Goal: Task Accomplishment & Management: Manage account settings

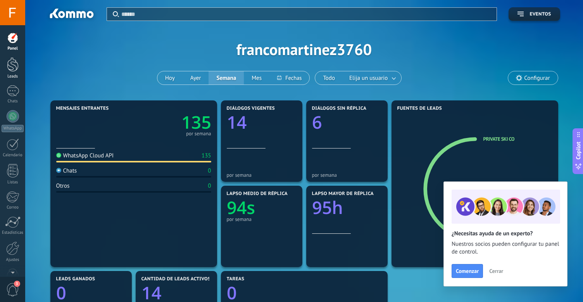
click at [9, 69] on div at bounding box center [13, 64] width 12 height 14
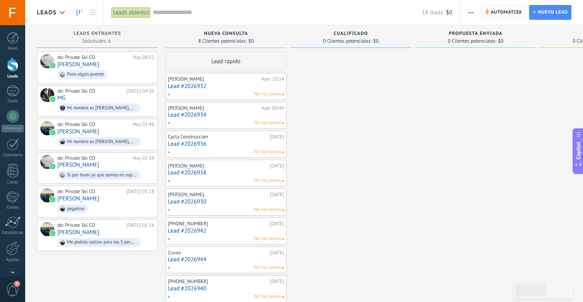
click at [504, 16] on span "Automatiza" at bounding box center [506, 12] width 31 height 14
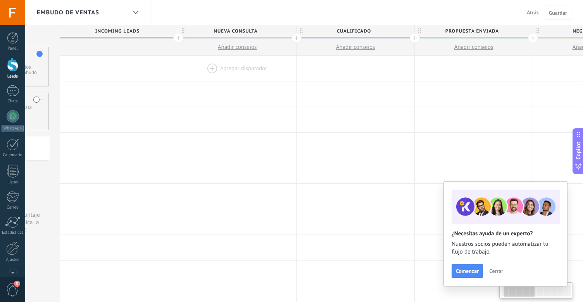
scroll to position [0, 95]
click at [528, 13] on span "Atrás" at bounding box center [533, 12] width 12 height 7
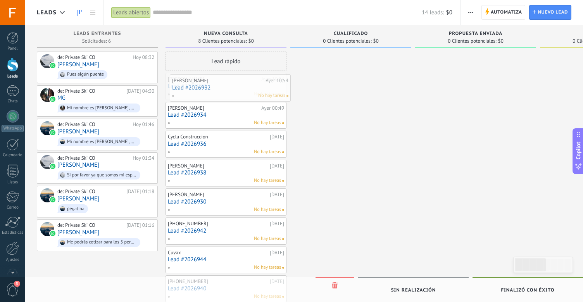
drag, startPoint x: 204, startPoint y: 87, endPoint x: 208, endPoint y: 88, distance: 4.5
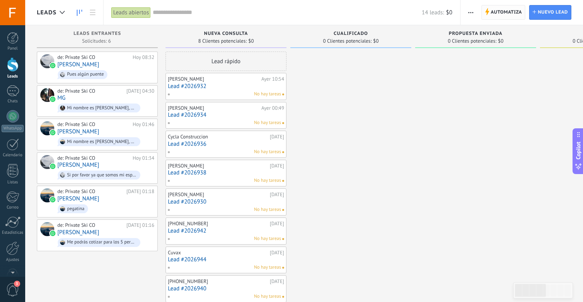
click at [491, 10] on span "Automatiza" at bounding box center [506, 12] width 31 height 14
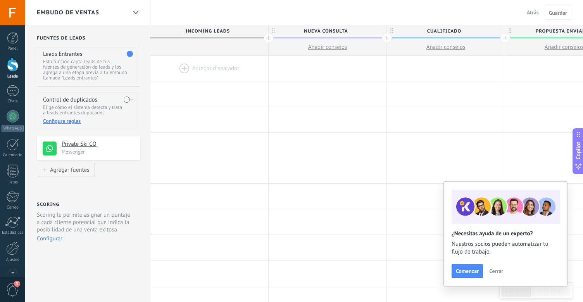
click at [214, 65] on div at bounding box center [209, 68] width 118 height 25
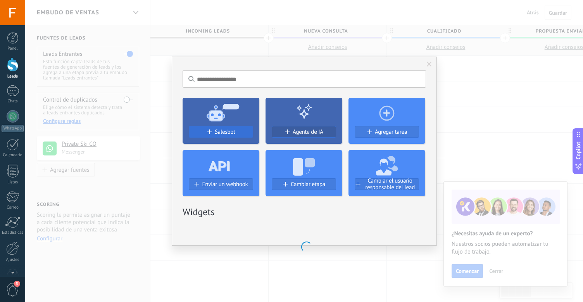
click at [229, 129] on span "Salesbot" at bounding box center [225, 132] width 21 height 7
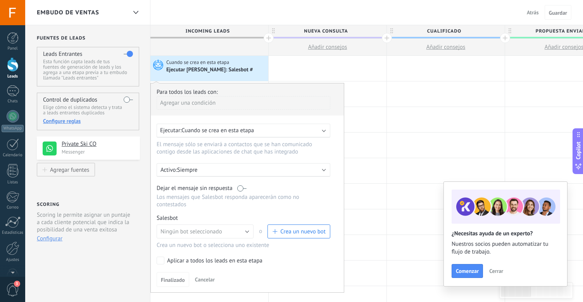
click at [279, 232] on span "Crea un nuevo bot" at bounding box center [298, 231] width 53 height 7
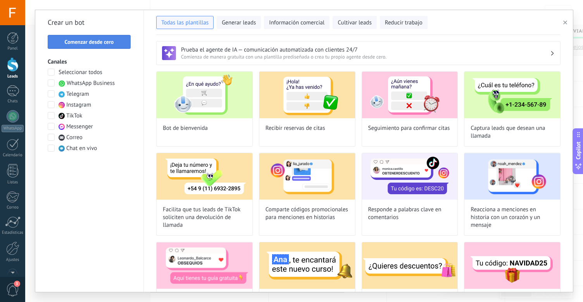
click at [95, 44] on span "Comenzar desde cero" at bounding box center [89, 41] width 49 height 5
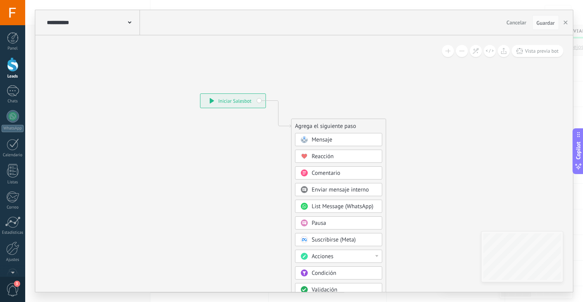
click at [342, 138] on div "Mensaje" at bounding box center [344, 140] width 65 height 8
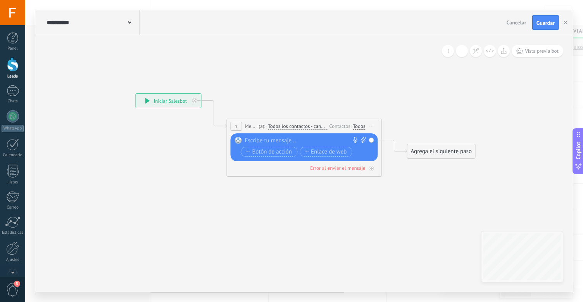
click at [515, 21] on span "Cancelar" at bounding box center [516, 22] width 20 height 7
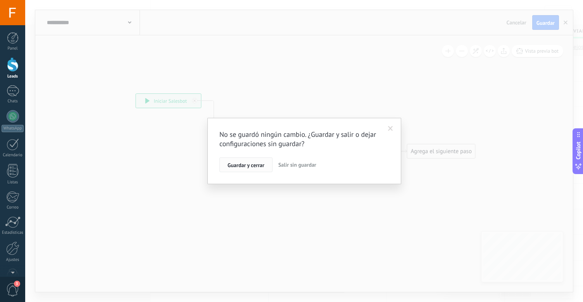
click at [267, 170] on button "Guardar y cerrar" at bounding box center [245, 164] width 53 height 15
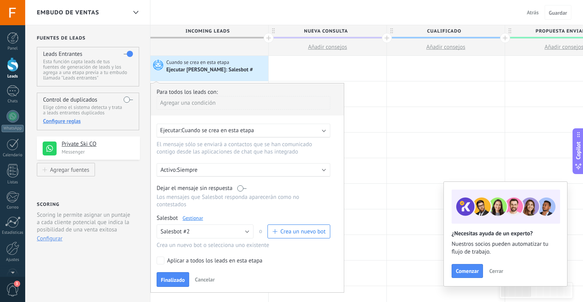
click at [533, 15] on span "Atrás" at bounding box center [533, 12] width 12 height 7
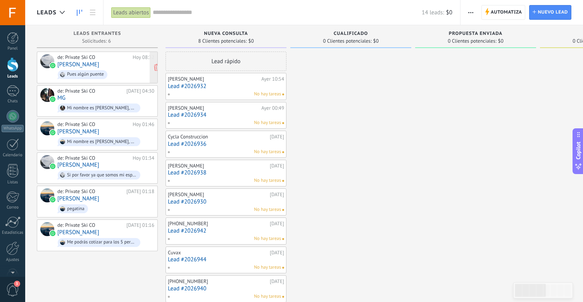
click at [83, 65] on link "[PERSON_NAME]" at bounding box center [78, 64] width 42 height 7
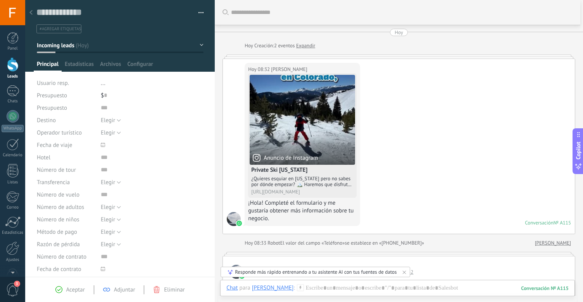
click at [34, 12] on div at bounding box center [31, 12] width 11 height 15
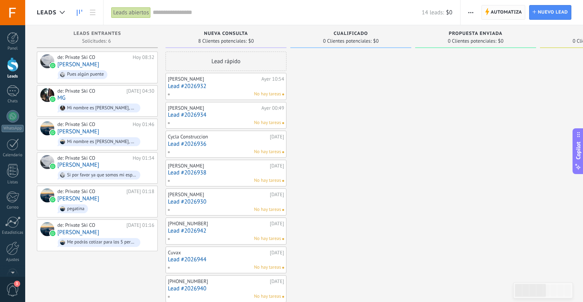
click at [512, 12] on span "Automatiza" at bounding box center [506, 12] width 31 height 14
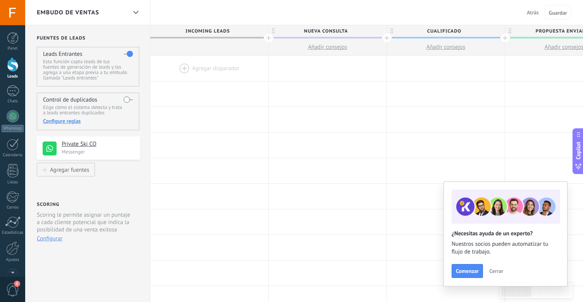
click at [221, 71] on div at bounding box center [209, 68] width 118 height 25
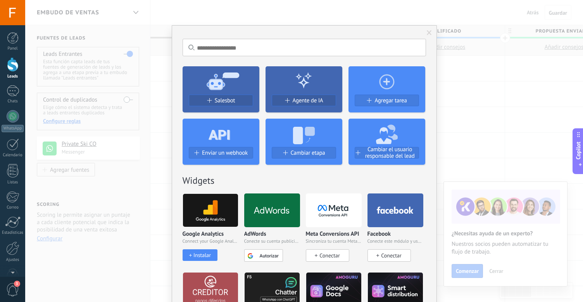
click at [232, 123] on div at bounding box center [220, 133] width 77 height 28
click at [227, 103] on span "Salesbot" at bounding box center [225, 100] width 21 height 7
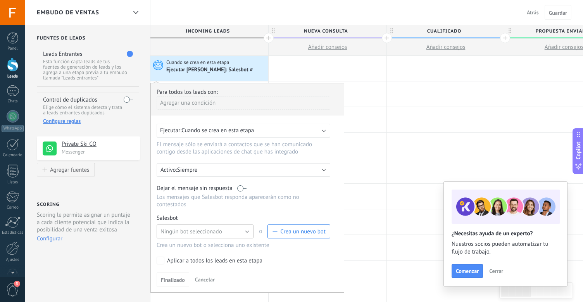
click at [244, 234] on button "Ningún bot seleccionado" at bounding box center [205, 231] width 97 height 14
click at [239, 245] on span "Salesbot #2" at bounding box center [201, 244] width 99 height 7
click at [197, 221] on link "Gestionar" at bounding box center [192, 218] width 21 height 7
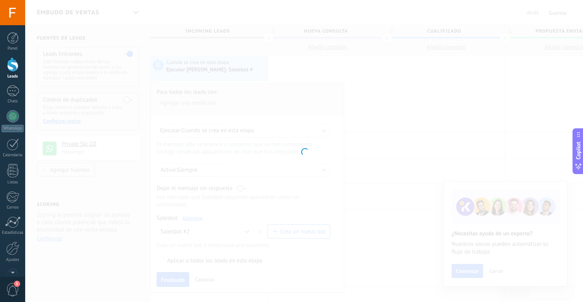
type input "**********"
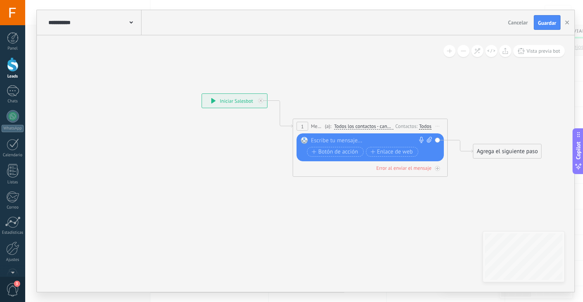
click at [332, 139] on div at bounding box center [368, 141] width 115 height 8
paste div
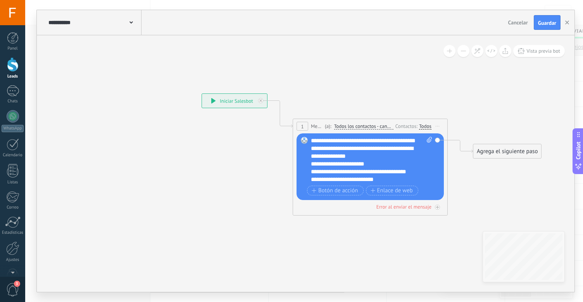
click at [357, 176] on div "**********" at bounding box center [368, 172] width 114 height 8
click at [542, 27] on button "Guardar" at bounding box center [547, 22] width 27 height 15
click at [569, 23] on button "button" at bounding box center [567, 22] width 12 height 15
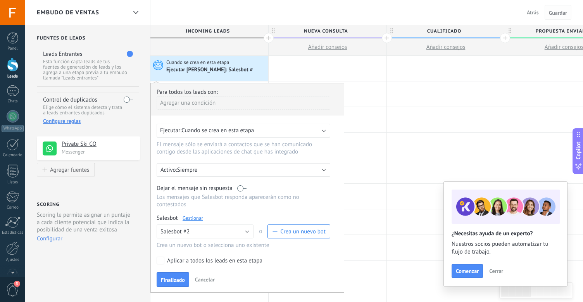
click at [557, 11] on span "Guardar" at bounding box center [558, 12] width 18 height 5
click at [534, 15] on span "Atrás" at bounding box center [533, 12] width 12 height 7
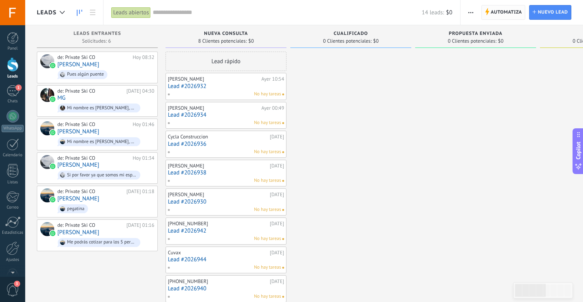
click at [518, 10] on span "Automatiza" at bounding box center [506, 12] width 31 height 14
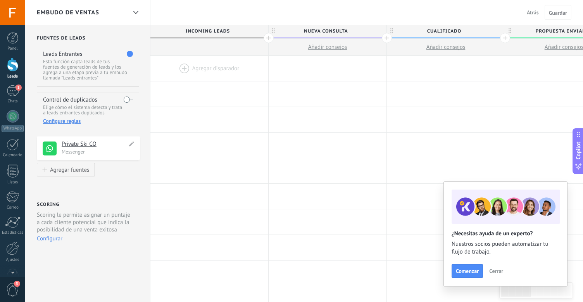
click at [94, 152] on p "Messenger" at bounding box center [99, 151] width 74 height 7
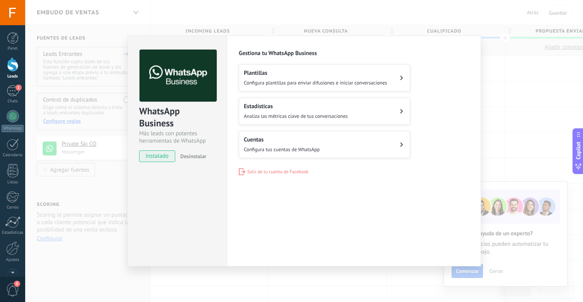
click at [95, 209] on div "WhatsApp Business Más leads con potentes herramientas de WhatsApp instalado Des…" at bounding box center [304, 151] width 558 height 302
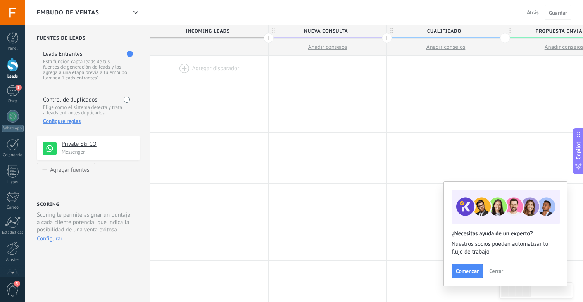
click at [215, 71] on div at bounding box center [209, 68] width 118 height 25
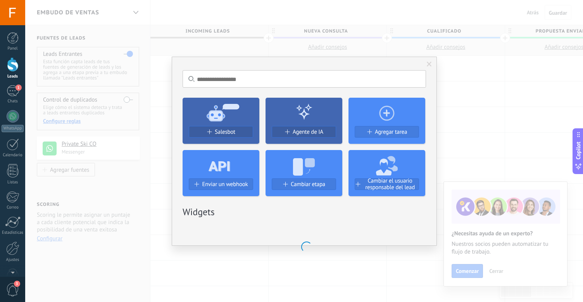
click at [210, 115] on use at bounding box center [223, 112] width 33 height 17
click at [219, 129] on span "Salesbot" at bounding box center [225, 132] width 21 height 7
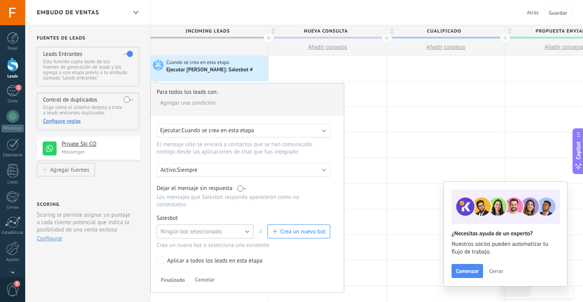
click at [232, 236] on button "Ningún bot seleccionado" at bounding box center [205, 231] width 97 height 14
click at [224, 242] on li "Salesbot #2" at bounding box center [202, 244] width 101 height 13
click at [174, 282] on span "Finalizado" at bounding box center [173, 279] width 24 height 5
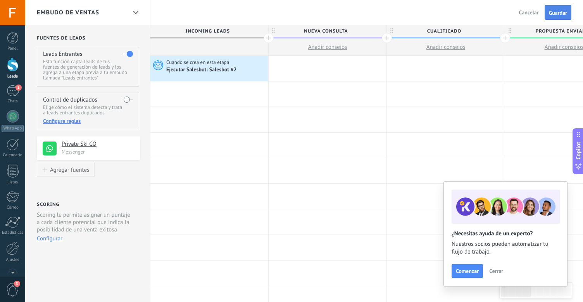
click at [556, 10] on span "Guardar" at bounding box center [558, 12] width 18 height 5
click at [536, 13] on span "Salir" at bounding box center [533, 12] width 10 height 7
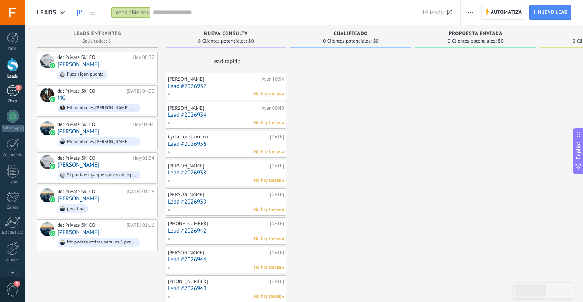
click at [9, 99] on div "Chats" at bounding box center [13, 101] width 22 height 5
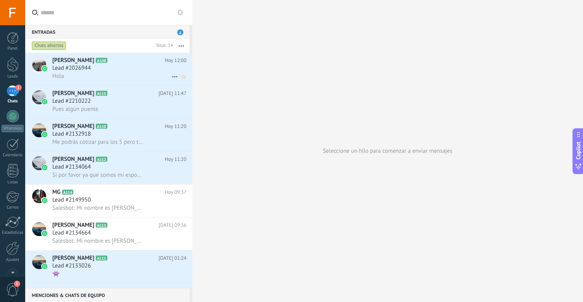
click at [105, 67] on div "Lead #2026944" at bounding box center [119, 68] width 134 height 8
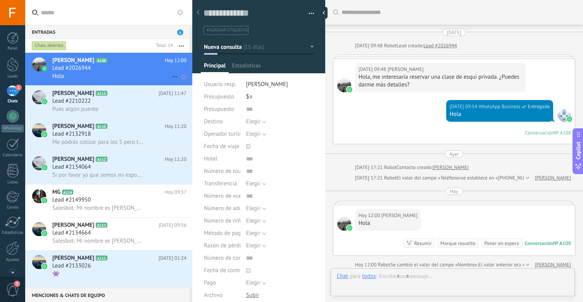
scroll to position [12, 0]
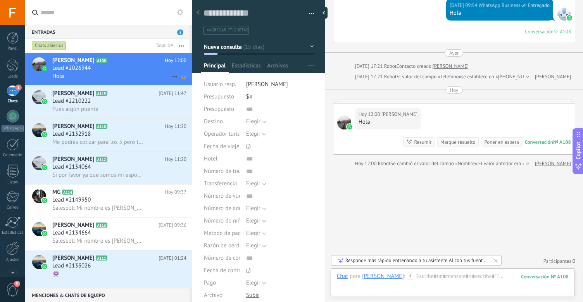
click at [174, 77] on use at bounding box center [174, 76] width 5 height 1
click at [312, 12] on div at bounding box center [291, 151] width 583 height 302
click at [309, 14] on span "button" at bounding box center [311, 15] width 5 height 2
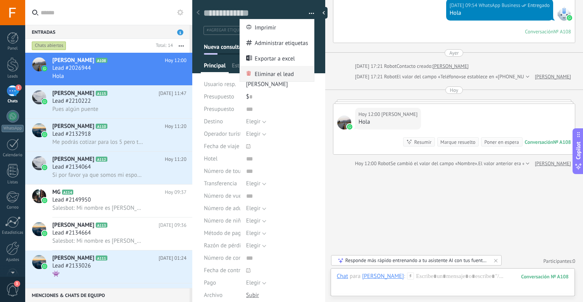
click at [267, 71] on span "Eliminar el lead" at bounding box center [274, 73] width 39 height 15
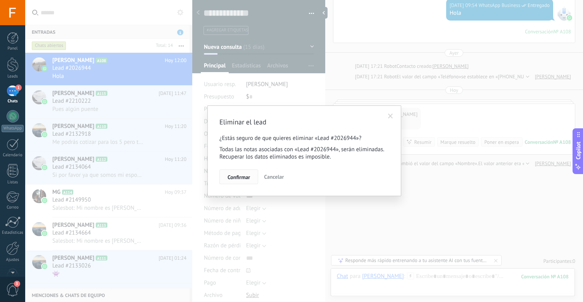
click at [243, 177] on span "Confirmar" at bounding box center [238, 176] width 22 height 5
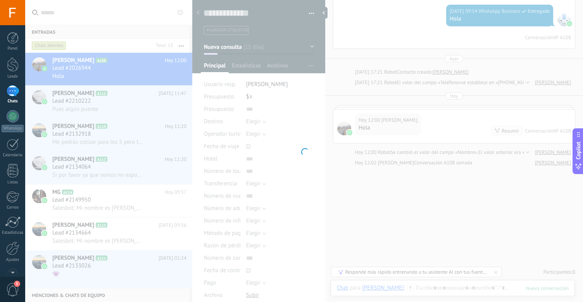
scroll to position [95, 0]
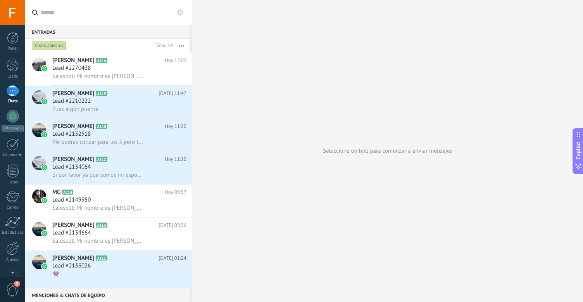
click at [9, 96] on div "1" at bounding box center [13, 90] width 12 height 11
click at [83, 75] on span "Salesbot: Mi nombre es [PERSON_NAME], un gusto saludarte! 😊👋 Para asesorarte me…" at bounding box center [97, 75] width 91 height 7
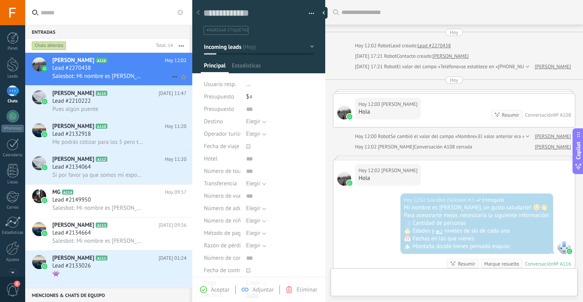
scroll to position [109, 0]
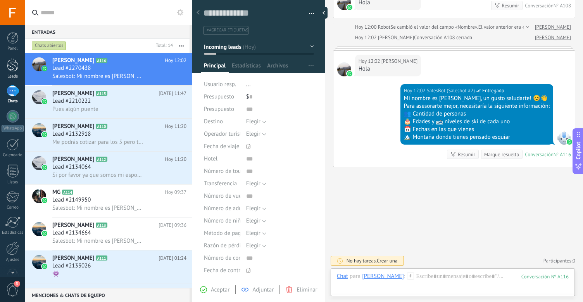
click at [8, 70] on div at bounding box center [13, 64] width 12 height 14
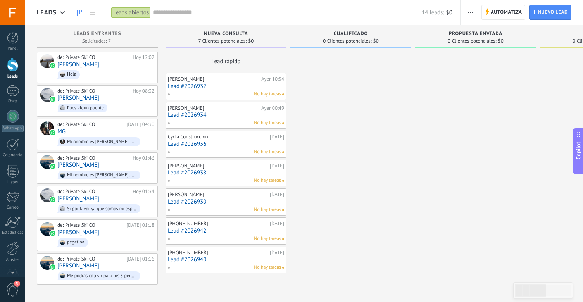
click at [191, 88] on link "Lead #2026932" at bounding box center [226, 86] width 116 height 7
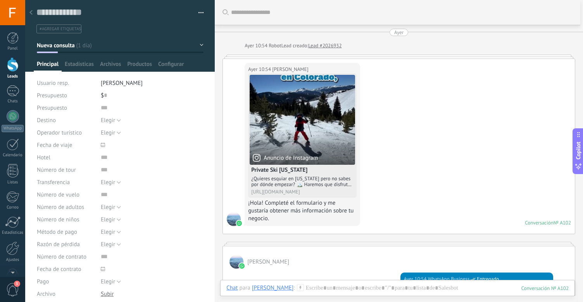
click at [32, 17] on div at bounding box center [31, 12] width 11 height 15
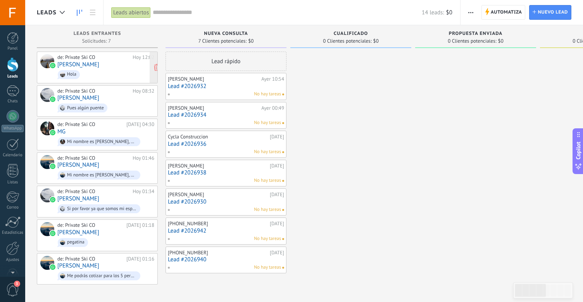
click at [84, 67] on link "[PERSON_NAME]" at bounding box center [78, 64] width 42 height 7
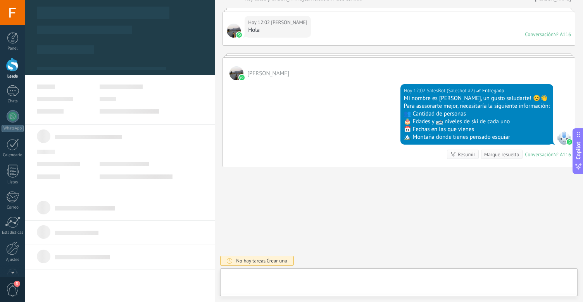
scroll to position [12, 0]
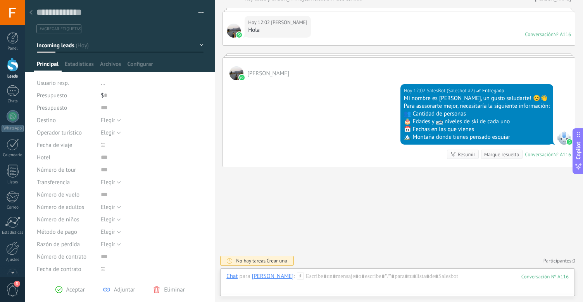
click at [196, 47] on button "Incoming leads" at bounding box center [120, 45] width 167 height 14
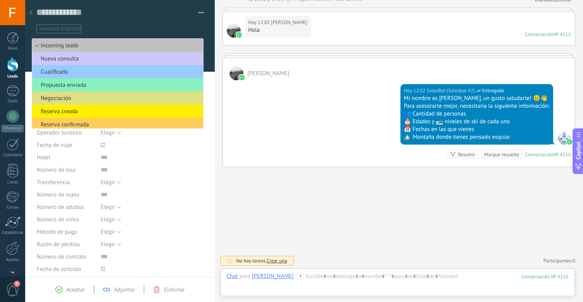
click at [293, 135] on div "[DATE] 12:02 SalesBot (Salesbot #2) Entregado Mi nombre es [PERSON_NAME], un gu…" at bounding box center [399, 123] width 352 height 86
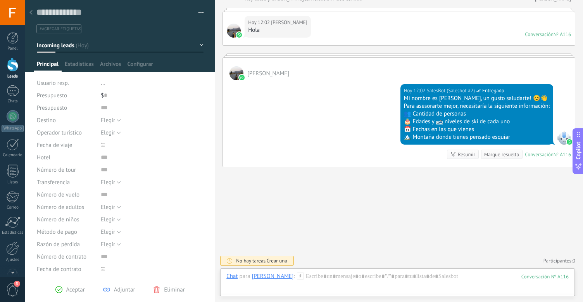
click at [33, 16] on div at bounding box center [31, 12] width 11 height 15
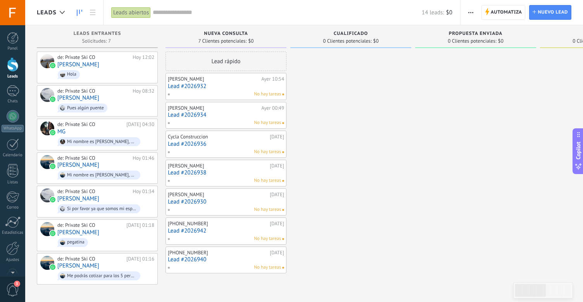
click at [217, 92] on div "No hay tareas" at bounding box center [224, 94] width 114 height 7
click at [199, 86] on link "Lead #2026932" at bounding box center [226, 86] width 116 height 7
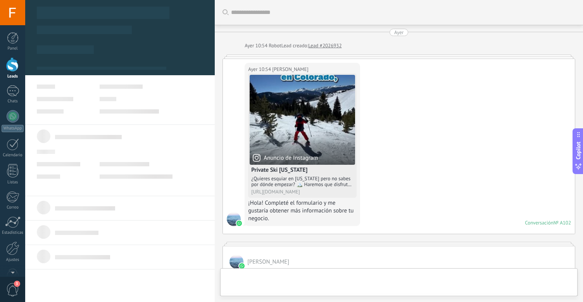
scroll to position [452, 0]
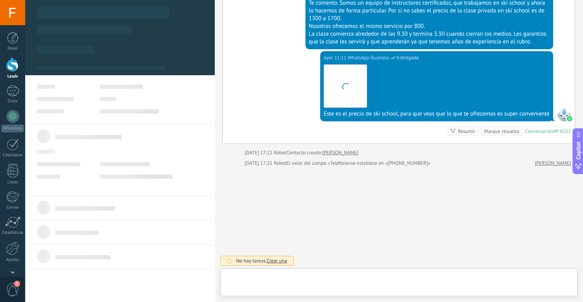
type textarea "**********"
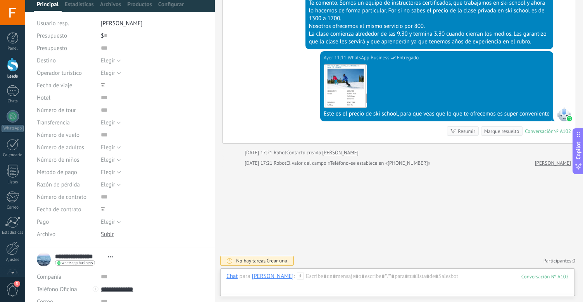
scroll to position [0, 0]
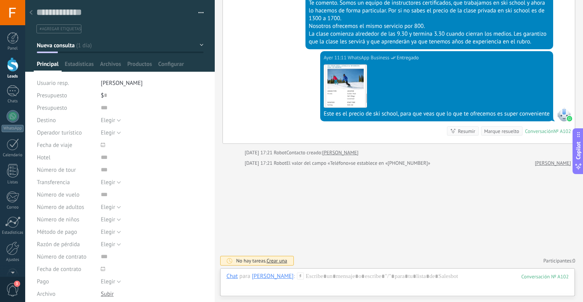
click at [9, 61] on div at bounding box center [13, 64] width 12 height 14
